Goal: Task Accomplishment & Management: Manage account settings

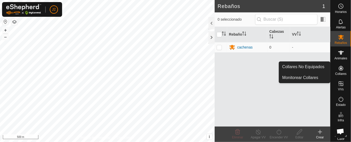
click at [336, 69] on es-neckbands-svg-icon at bounding box center [340, 68] width 9 height 8
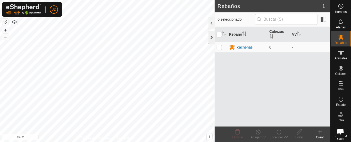
click at [211, 36] on div at bounding box center [211, 37] width 6 height 12
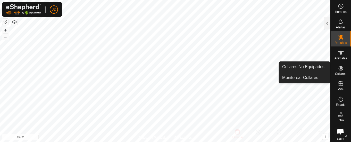
click at [338, 69] on icon at bounding box center [341, 68] width 6 height 6
click at [319, 65] on link "Collares No Equipados" at bounding box center [304, 67] width 51 height 10
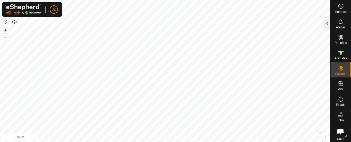
click at [324, 22] on div at bounding box center [327, 23] width 6 height 12
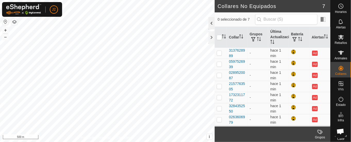
click at [210, 20] on div at bounding box center [211, 23] width 6 height 12
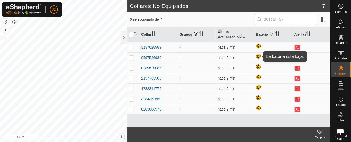
click at [258, 56] on div at bounding box center [259, 57] width 6 height 6
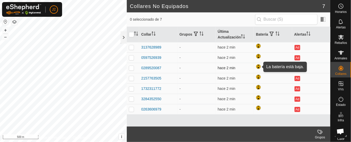
click at [261, 66] on div at bounding box center [259, 67] width 6 height 6
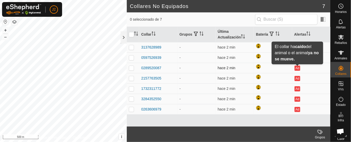
click at [298, 67] on button "Ad" at bounding box center [298, 67] width 6 height 5
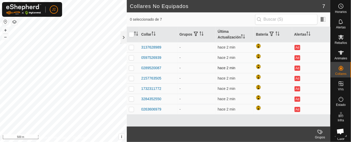
click at [298, 68] on button "Ad" at bounding box center [298, 67] width 6 height 5
drag, startPoint x: 292, startPoint y: 71, endPoint x: 298, endPoint y: 64, distance: 9.1
click at [293, 71] on td "Ad" at bounding box center [311, 68] width 38 height 10
click at [131, 77] on p-checkbox at bounding box center [131, 78] width 5 height 4
click at [197, 79] on td "-" at bounding box center [196, 78] width 38 height 10
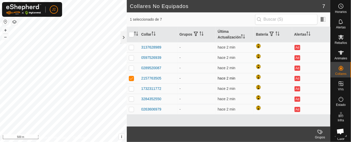
click at [130, 78] on p-checkbox at bounding box center [131, 78] width 5 height 4
checkbox input "false"
click at [124, 32] on div at bounding box center [124, 37] width 6 height 12
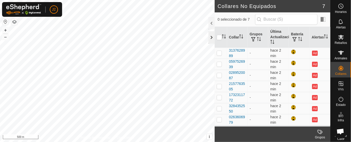
click at [210, 36] on div at bounding box center [211, 37] width 6 height 12
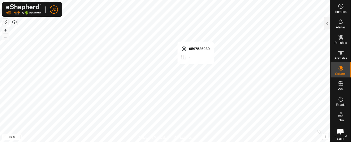
checkbox input "true"
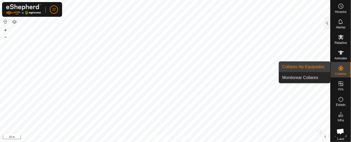
click at [312, 79] on link "Monitorear Collares" at bounding box center [304, 77] width 51 height 10
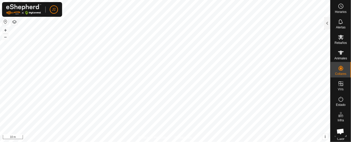
click at [326, 21] on div at bounding box center [327, 23] width 6 height 12
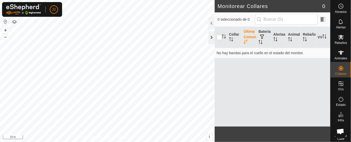
click at [211, 36] on div at bounding box center [211, 37] width 6 height 12
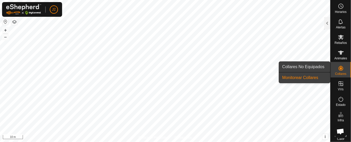
click at [306, 63] on link "Collares No Equipados" at bounding box center [304, 67] width 51 height 10
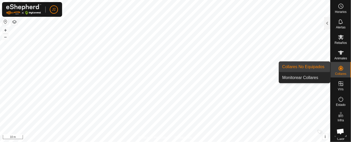
click at [322, 75] on link "Monitorear Collares" at bounding box center [304, 77] width 51 height 10
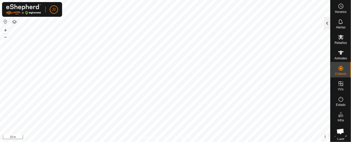
click at [325, 26] on div at bounding box center [327, 23] width 6 height 12
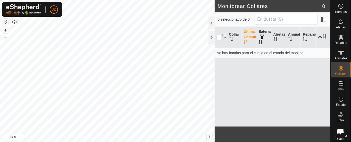
click at [263, 38] on span "button" at bounding box center [262, 37] width 4 height 4
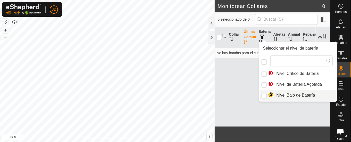
click at [280, 92] on li "Nivel Bajo de Batería" at bounding box center [298, 95] width 76 height 10
checkbox input "true"
click at [241, 86] on div "Collar Última Comunicación Batería Alertas Animal Rebaño VV No hay bandas para …" at bounding box center [273, 76] width 116 height 99
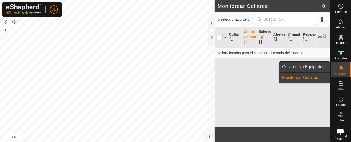
click at [317, 66] on link "Collares No Equipados" at bounding box center [304, 67] width 51 height 10
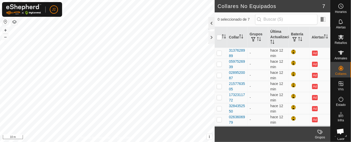
click at [209, 23] on div at bounding box center [211, 23] width 6 height 12
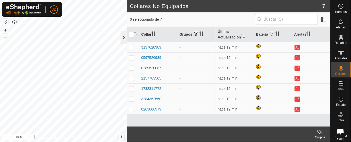
click at [121, 37] on div at bounding box center [124, 37] width 6 height 12
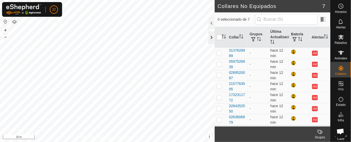
click at [211, 38] on div at bounding box center [211, 37] width 6 height 12
